Goal: Information Seeking & Learning: Understand process/instructions

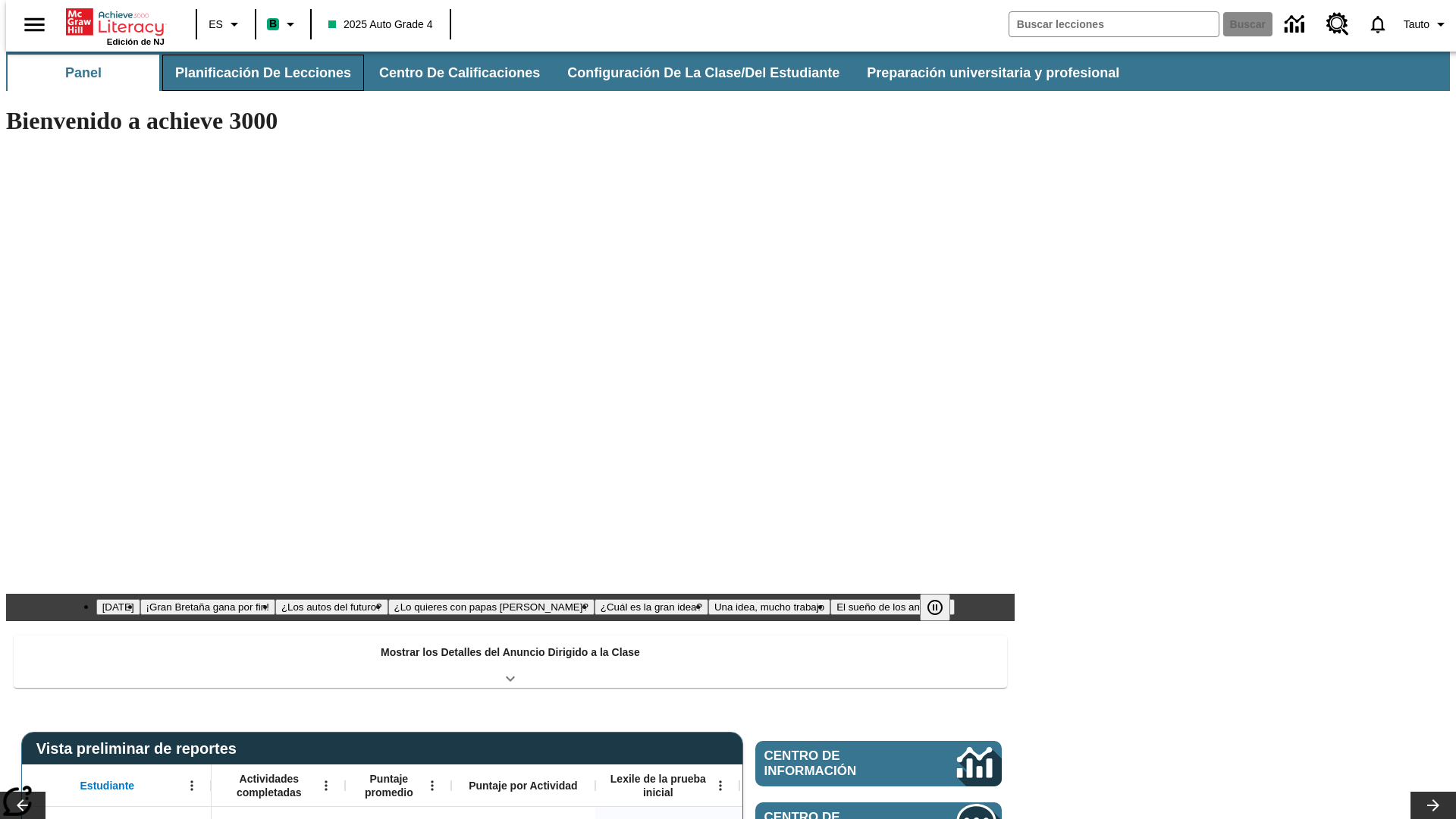
click at [254, 73] on button "Planificación de lecciones" at bounding box center [264, 73] width 202 height 37
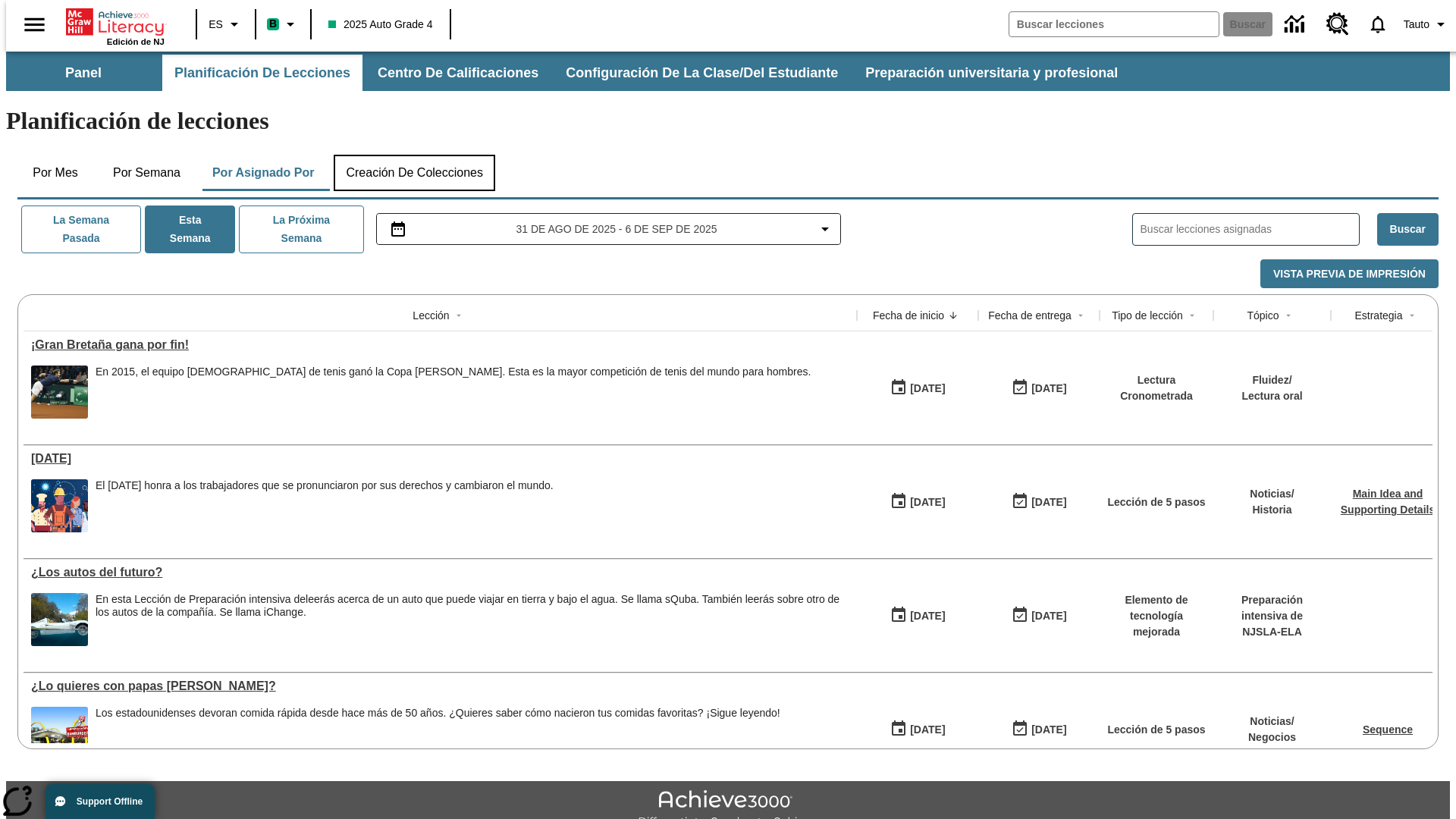
click at [414, 155] on button "Creación de colecciones" at bounding box center [414, 173] width 162 height 37
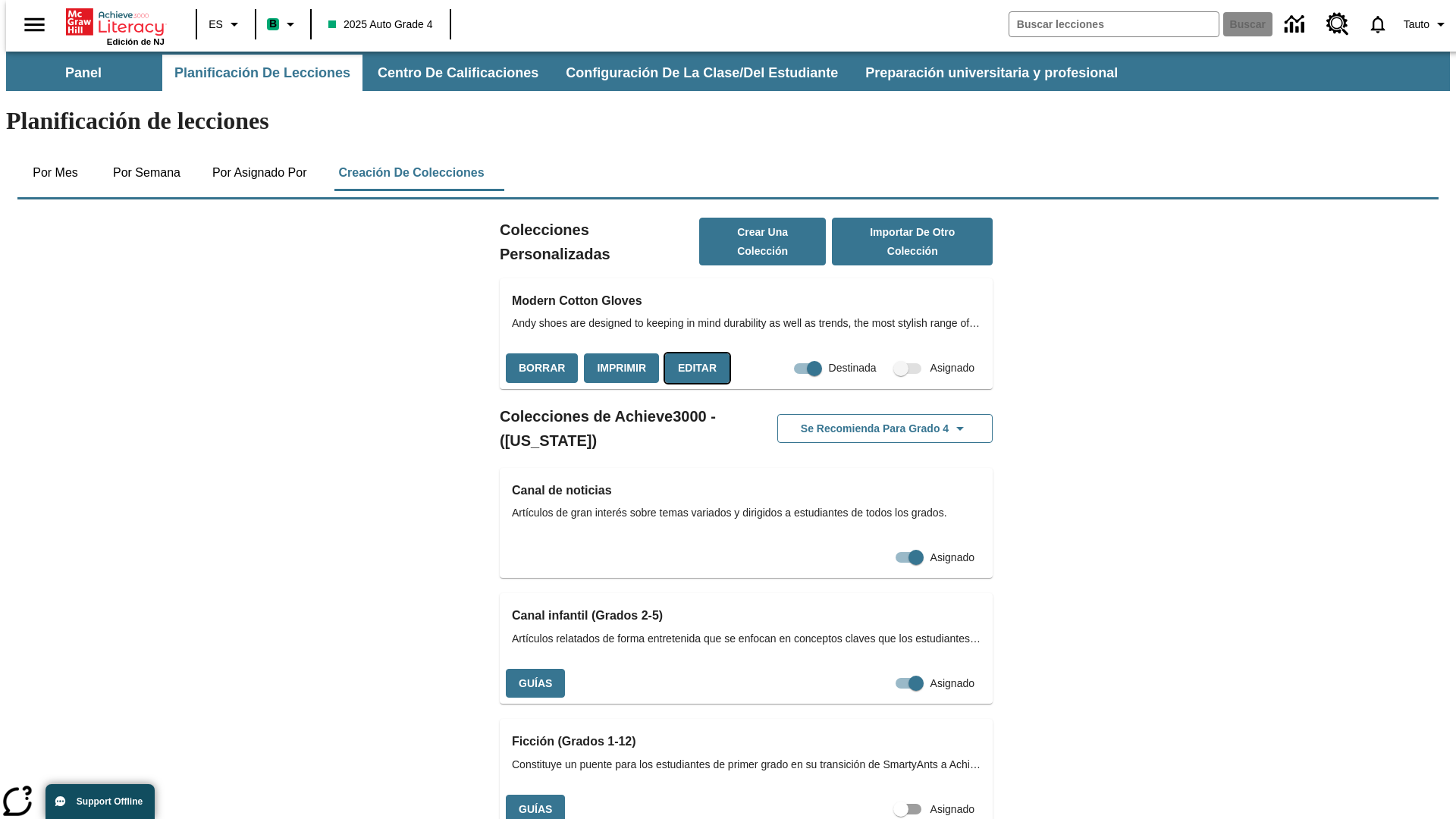
click at [692, 353] on button "Editar" at bounding box center [697, 368] width 64 height 30
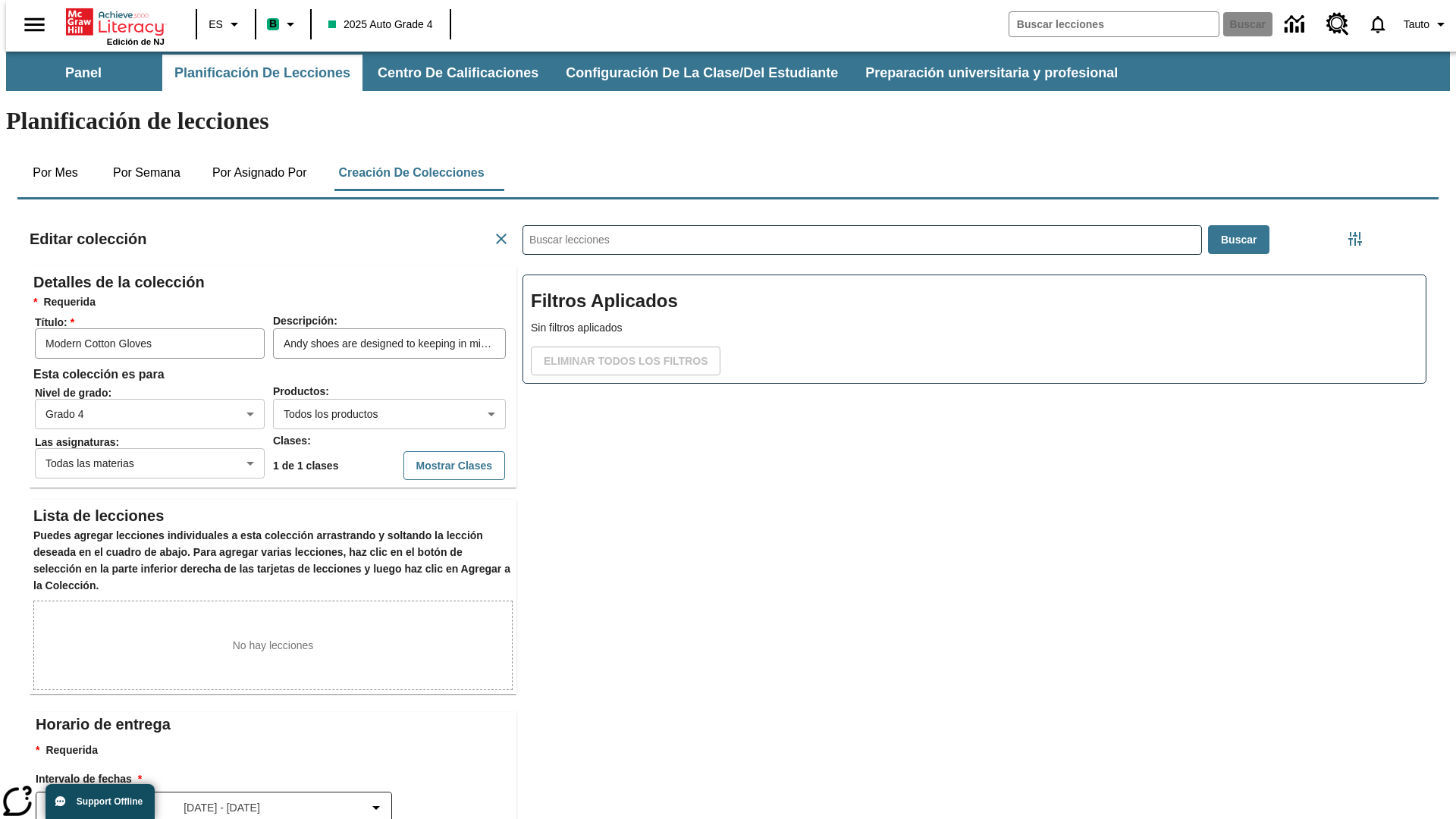
scroll to position [1, 1]
click at [365, 359] on body "Saltar al contenido principal Edición de NJ ES B 2025 Auto Grade 4 Buscar 0 Tau…" at bounding box center [728, 526] width 1444 height 951
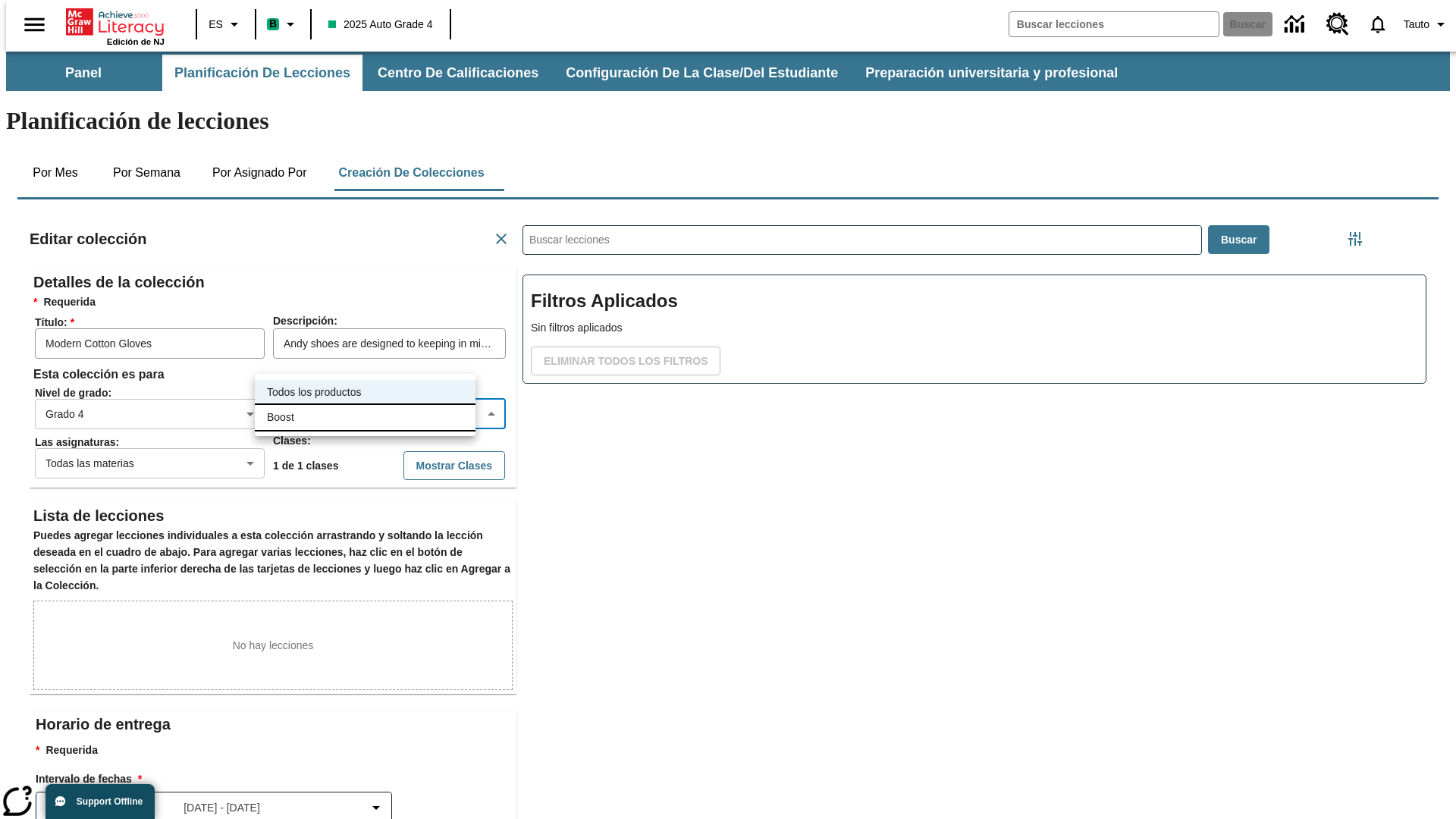
click at [365, 417] on li "Boost" at bounding box center [365, 417] width 221 height 25
type input "12"
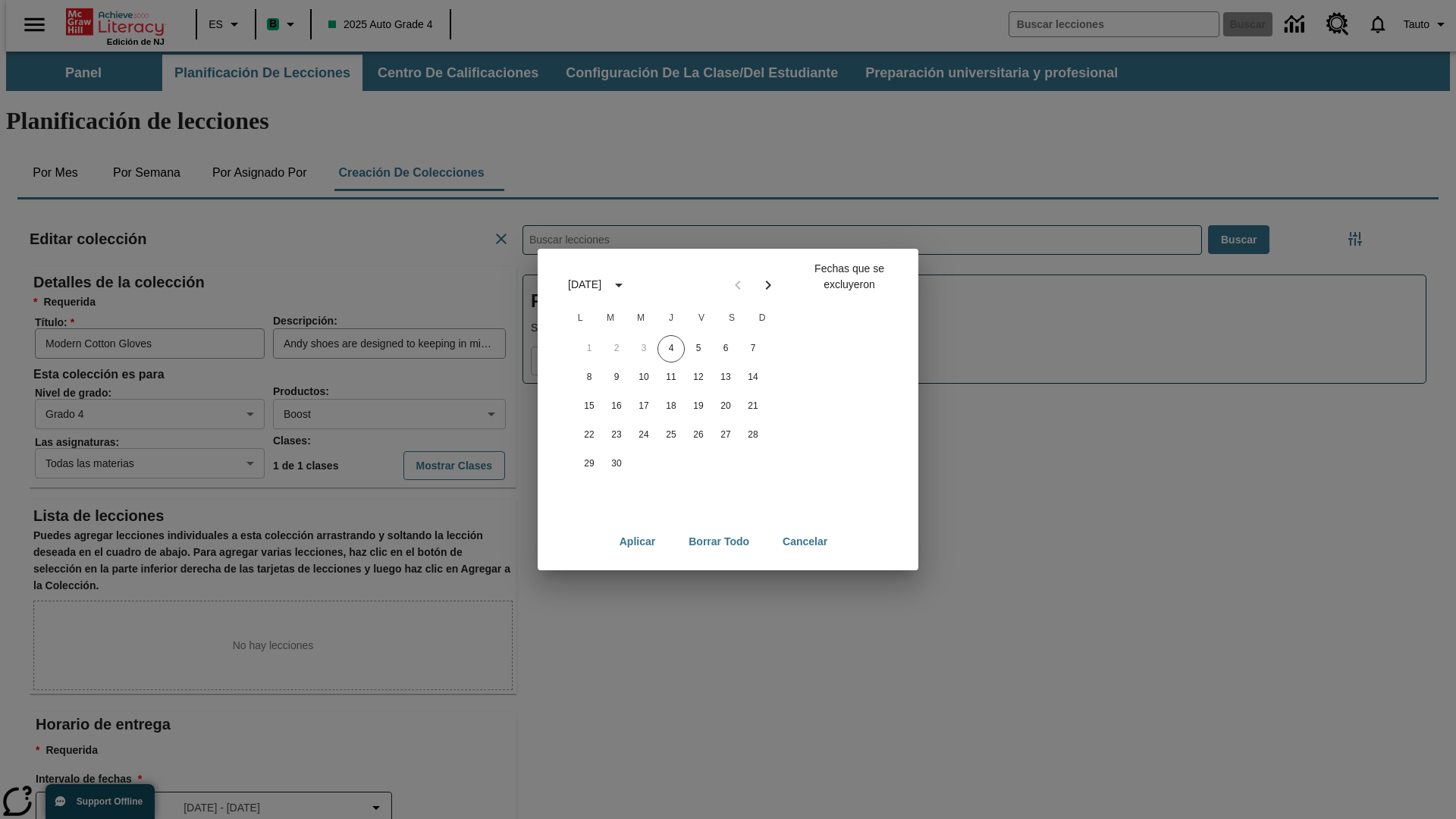
scroll to position [169, 0]
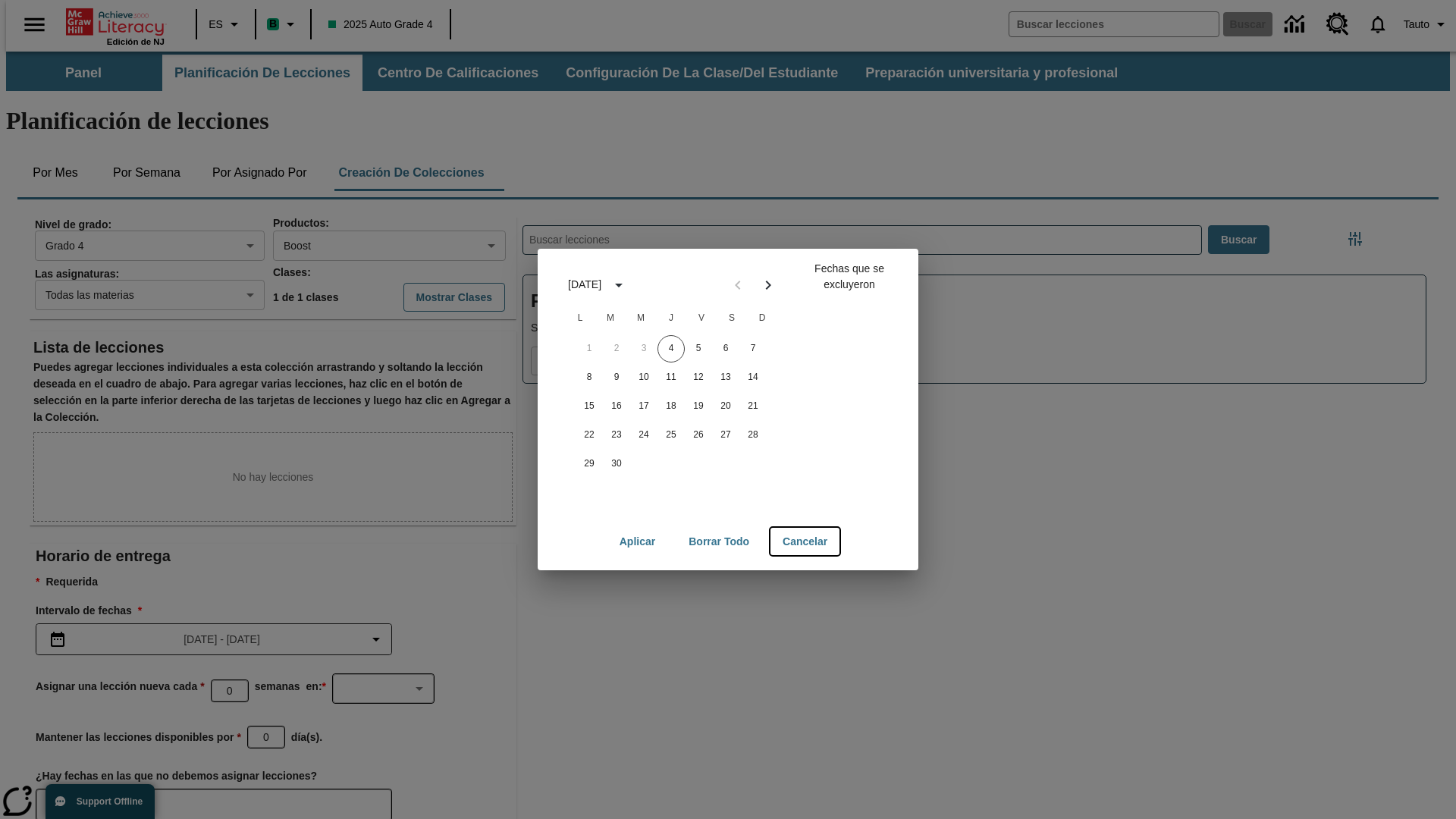
click at [806, 542] on button "Cancelar" at bounding box center [805, 542] width 69 height 28
